Goal: Task Accomplishment & Management: Manage account settings

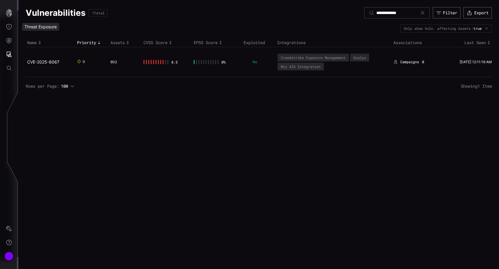
click at [36, 28] on div "Threat Exposure" at bounding box center [40, 27] width 37 height 8
click at [11, 28] on icon "Threat Exposure" at bounding box center [9, 27] width 6 height 6
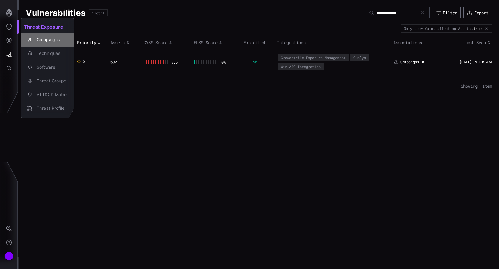
click at [44, 42] on div "Campaigns" at bounding box center [51, 39] width 34 height 7
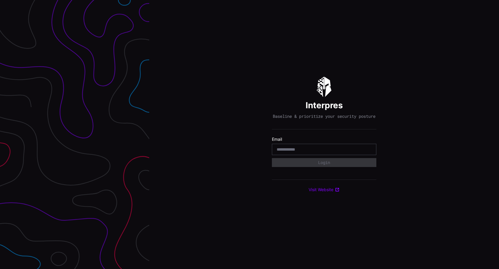
click at [295, 152] on input "email" at bounding box center [324, 149] width 95 height 5
type input "**********"
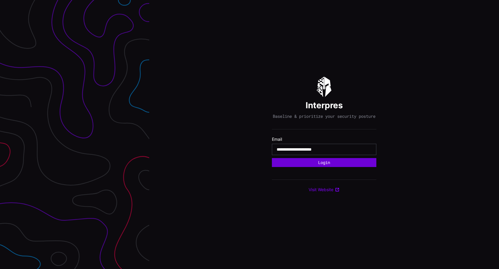
click at [319, 165] on button "Login" at bounding box center [324, 162] width 104 height 9
